Goal: Information Seeking & Learning: Learn about a topic

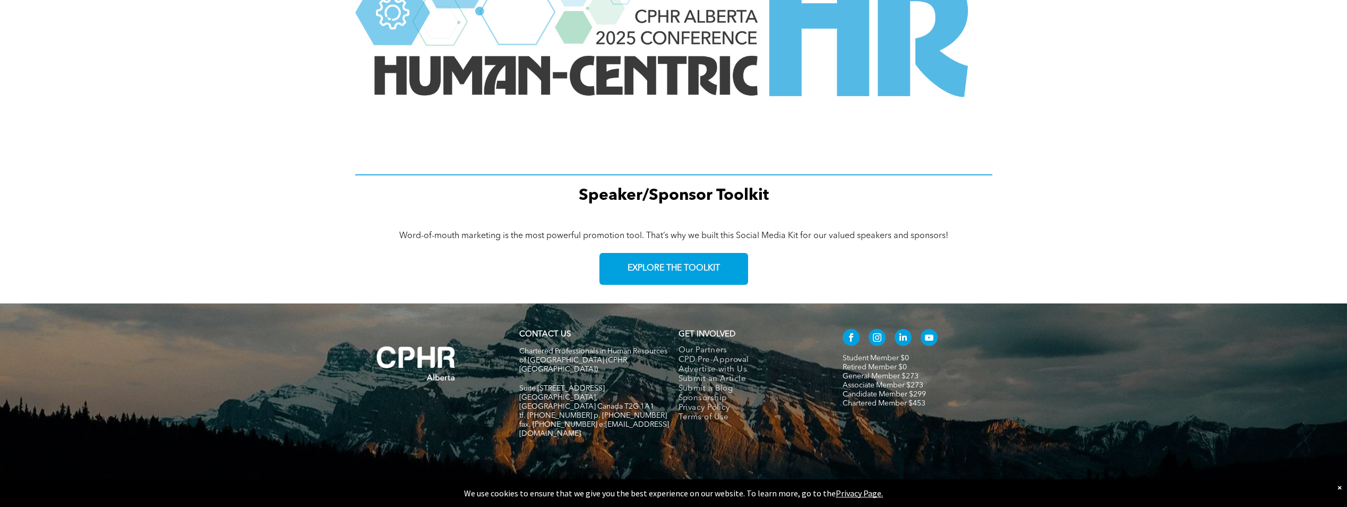
scroll to position [1404, 0]
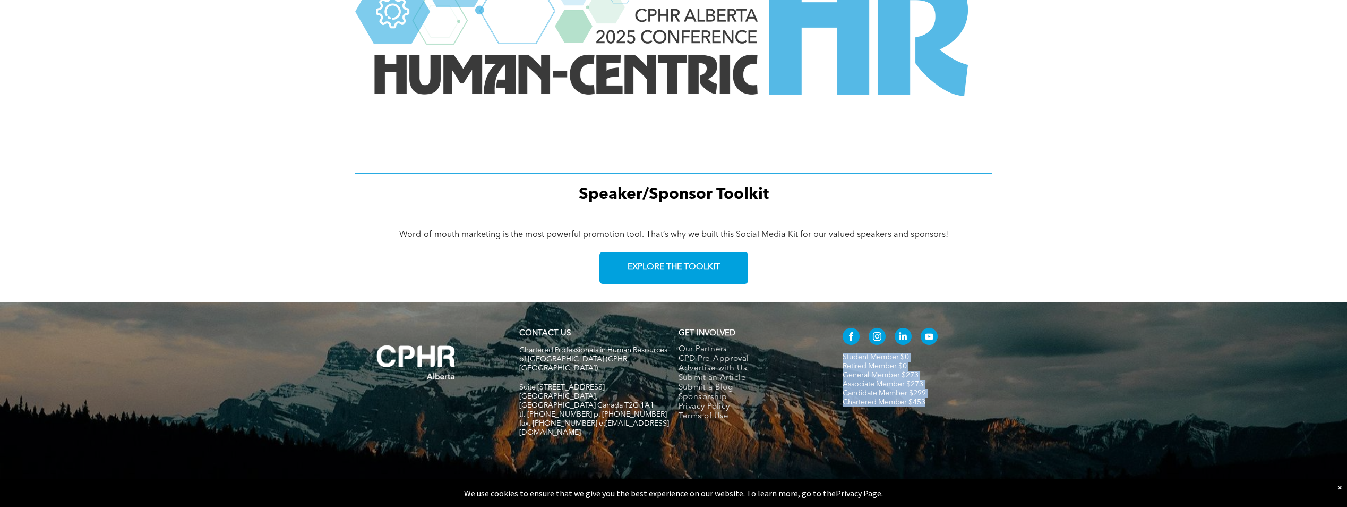
drag, startPoint x: 934, startPoint y: 399, endPoint x: 838, endPoint y: 357, distance: 104.4
click at [838, 357] on div "Student Member $0 Retired Member $0 General Member $273 Associate Member $273 C…" at bounding box center [912, 387] width 159 height 129
click at [1055, 218] on div "Word-of-mouth marketing is the most powerful promotion tool. That’s why we buil…" at bounding box center [673, 260] width 1347 height 86
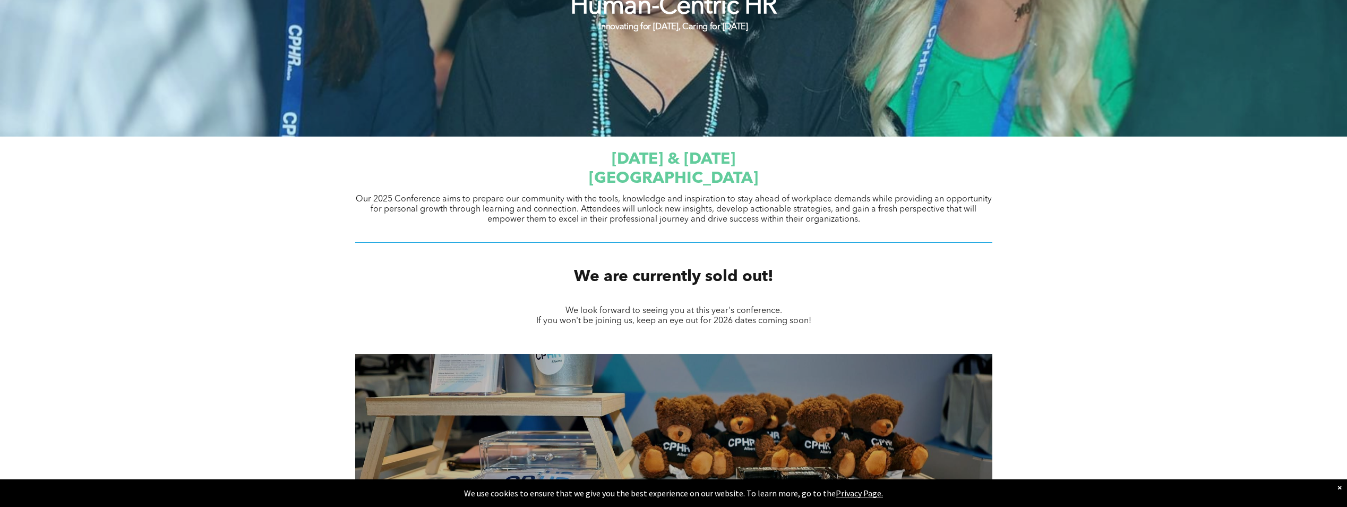
scroll to position [0, 0]
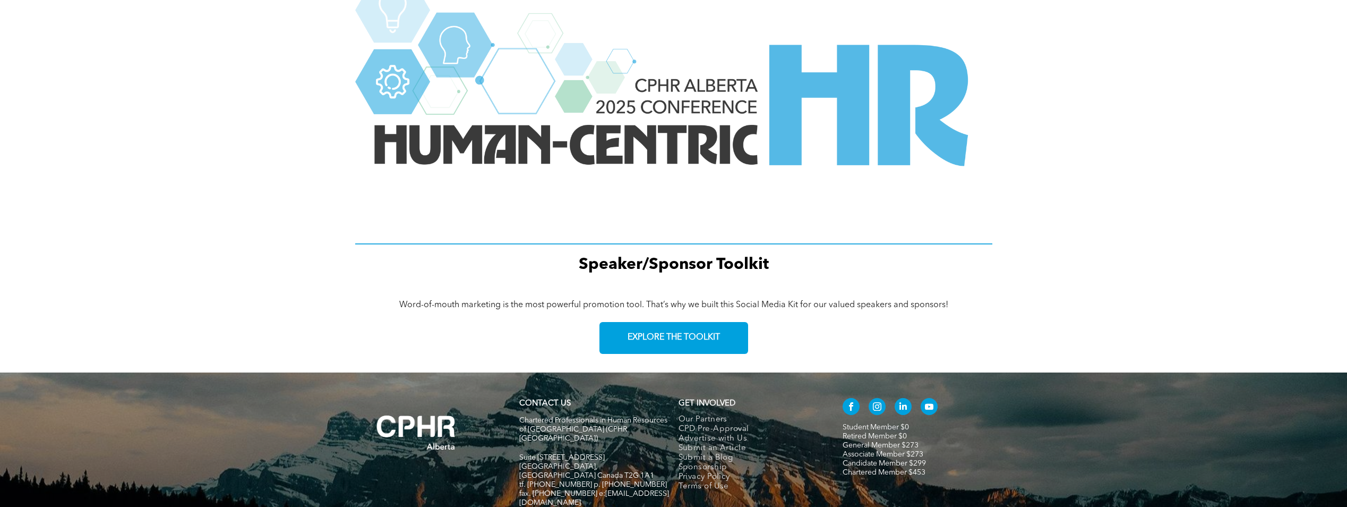
scroll to position [1404, 0]
